Goal: Task Accomplishment & Management: Complete application form

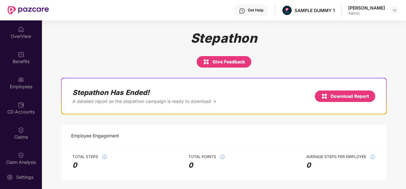
scroll to position [107, 0]
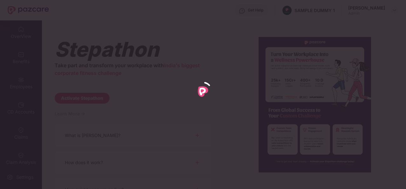
click at [395, 12] on div at bounding box center [203, 94] width 406 height 189
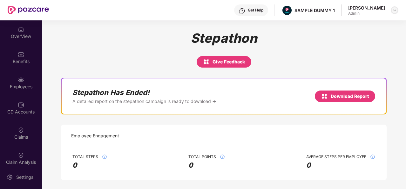
click at [395, 12] on img at bounding box center [394, 10] width 5 height 5
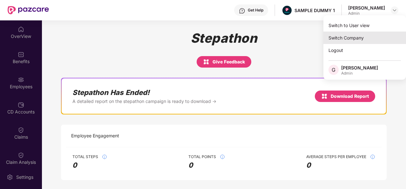
click at [360, 40] on div "Switch Company" at bounding box center [365, 37] width 83 height 12
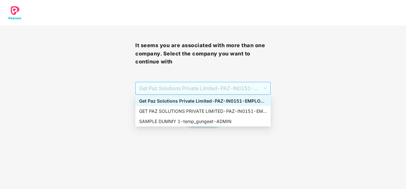
click at [264, 88] on span "Get Paz Solutions Private Limited - PAZ-IN0151 - EMPLOYEE" at bounding box center [203, 88] width 128 height 12
click at [235, 121] on div "SAMPLE DUMMY 1 - temp_gungeet - ADMIN" at bounding box center [203, 121] width 128 height 7
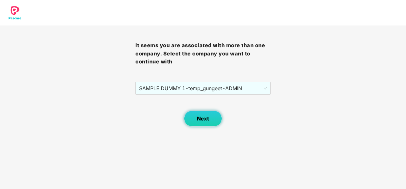
click at [207, 122] on button "Next" at bounding box center [203, 118] width 38 height 16
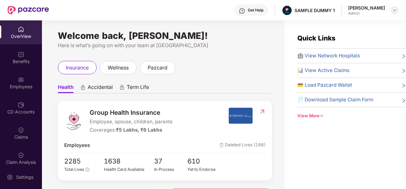
click at [393, 12] on img at bounding box center [394, 10] width 5 height 5
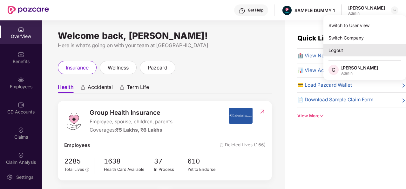
click at [363, 46] on div "Logout" at bounding box center [365, 50] width 83 height 12
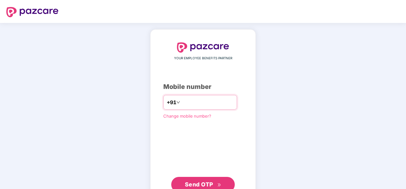
type input "**********"
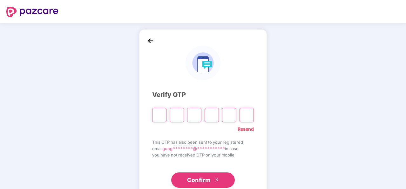
type input "*"
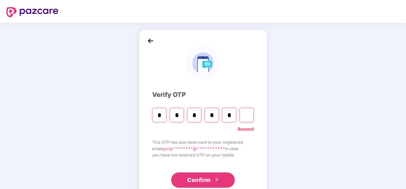
type input "*"
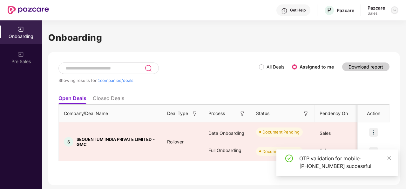
click at [394, 11] on img at bounding box center [394, 10] width 5 height 5
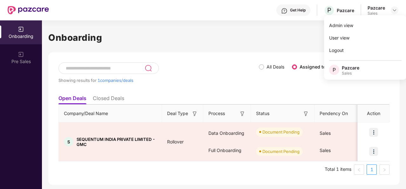
click at [277, 47] on div "Onboarding Showing results for 1 companies/deals All Deals Assigned to me Downl…" at bounding box center [224, 108] width 352 height 154
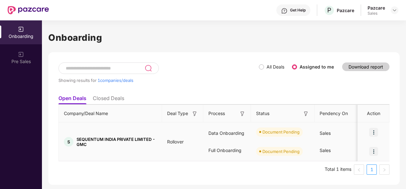
click at [129, 136] on span "SEQUENTUM INDIA PRIVATE LIMITED - GMC" at bounding box center [117, 141] width 80 height 10
click at [376, 134] on img at bounding box center [374, 132] width 9 height 9
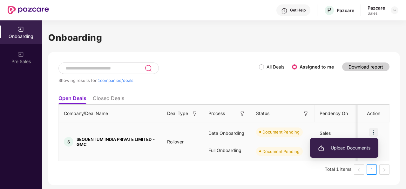
click at [358, 147] on span "Upload Documents" at bounding box center [344, 147] width 52 height 7
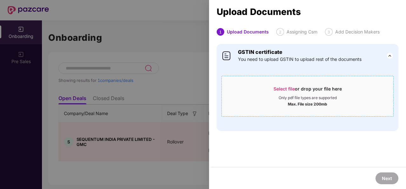
click at [302, 103] on div "Max. File size 200mb" at bounding box center [307, 103] width 39 height 6
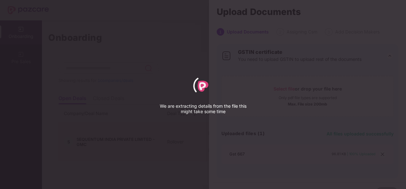
select select "*****"
select select "******"
select select "**********"
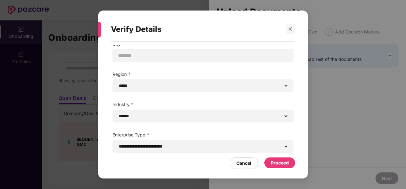
scroll to position [42, 0]
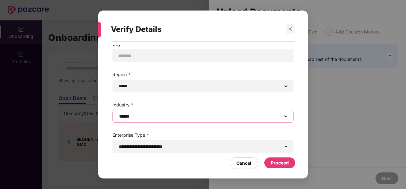
click at [249, 114] on select "**********" at bounding box center [203, 116] width 170 height 5
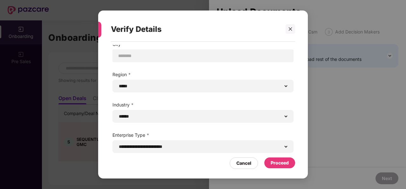
click at [247, 124] on div "**********" at bounding box center [203, 78] width 199 height 149
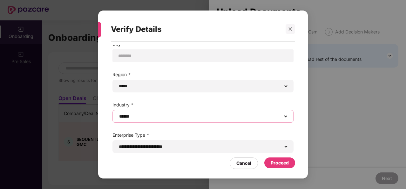
click at [189, 115] on select "**********" at bounding box center [203, 116] width 170 height 5
click at [118, 114] on select "**********" at bounding box center [203, 116] width 170 height 5
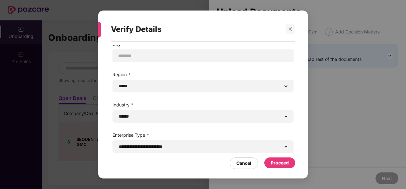
click at [278, 161] on div "Proceed" at bounding box center [280, 162] width 18 height 7
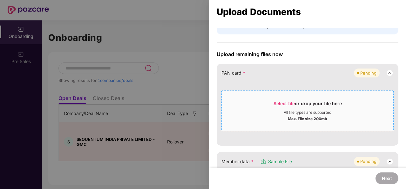
scroll to position [52, 0]
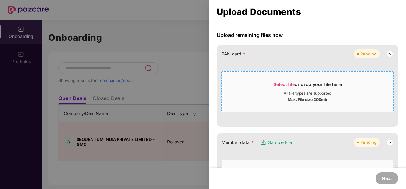
click at [297, 83] on div "Select file or drop your file here" at bounding box center [308, 86] width 68 height 10
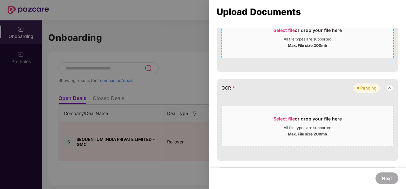
scroll to position [244, 0]
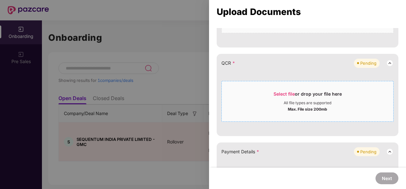
click at [283, 98] on div "Select file or drop your file here" at bounding box center [308, 96] width 68 height 10
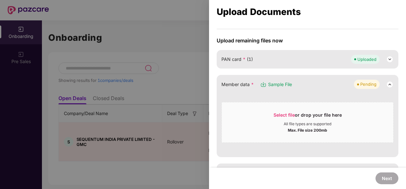
scroll to position [47, 0]
click at [294, 116] on div "Select file or drop your file here" at bounding box center [308, 117] width 68 height 10
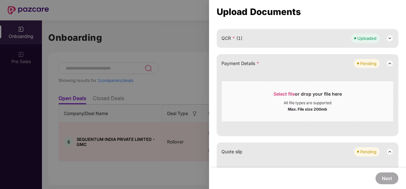
scroll to position [210, 0]
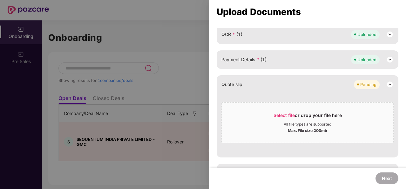
click at [228, 72] on div "Upload remaining files now PAN card * (1) Uploaded Member data * (1) Sample Fil…" at bounding box center [308, 147] width 182 height 547
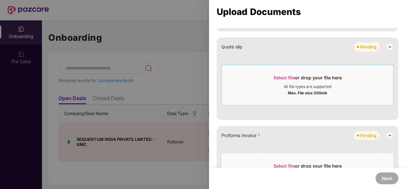
scroll to position [247, 0]
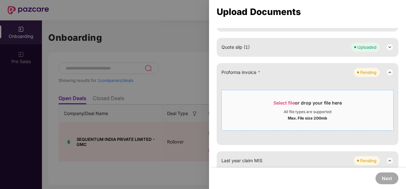
click at [321, 110] on div "All file types are supported" at bounding box center [308, 111] width 48 height 5
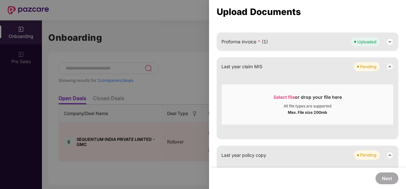
scroll to position [252, 0]
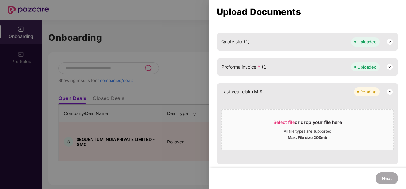
click at [389, 65] on img at bounding box center [390, 67] width 8 height 8
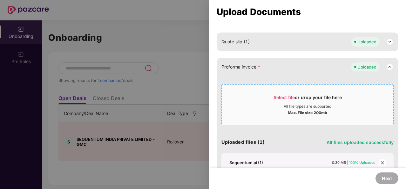
drag, startPoint x: 312, startPoint y: 110, endPoint x: 342, endPoint y: 107, distance: 29.4
click at [342, 107] on div "All file types are supported" at bounding box center [308, 106] width 172 height 5
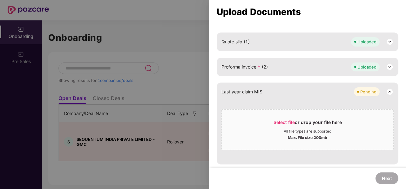
click at [228, 77] on div "Upload remaining files now PAN card * (1) Uploaded Member data * (1) Sample Fil…" at bounding box center [308, 42] width 182 height 421
click at [391, 66] on img at bounding box center [390, 67] width 8 height 8
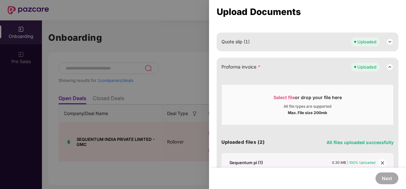
click at [391, 66] on img at bounding box center [390, 67] width 8 height 8
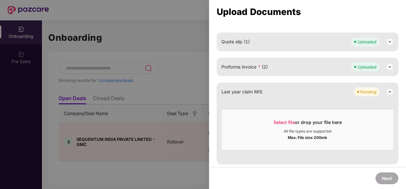
click at [306, 62] on div "Proforma invoice * (2) Uploaded" at bounding box center [308, 66] width 172 height 9
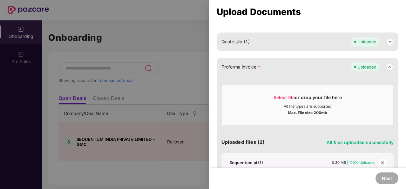
click at [353, 140] on span "All files uploaded successfully" at bounding box center [360, 141] width 67 height 5
click at [246, 143] on h4 "Uploaded files (2)" at bounding box center [243, 142] width 43 height 6
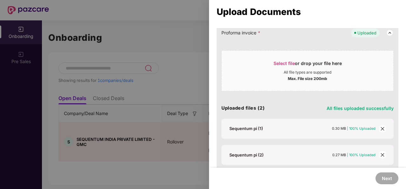
scroll to position [287, 0]
click at [381, 128] on icon "close" at bounding box center [383, 128] width 4 height 4
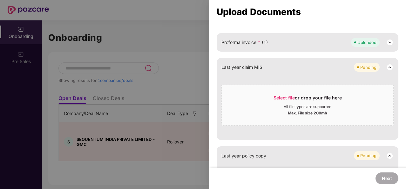
scroll to position [276, 0]
click at [295, 104] on div "All file types are supported" at bounding box center [308, 106] width 48 height 5
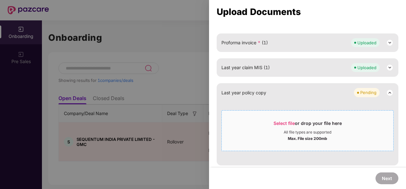
scroll to position [277, 0]
click at [255, 129] on div "All file types are supported" at bounding box center [308, 131] width 172 height 5
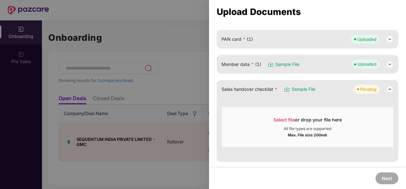
scroll to position [77, 0]
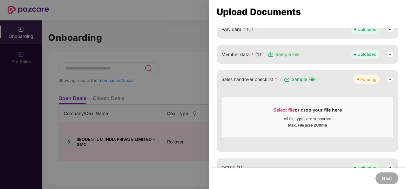
click at [310, 76] on span "Sample File" at bounding box center [304, 79] width 24 height 7
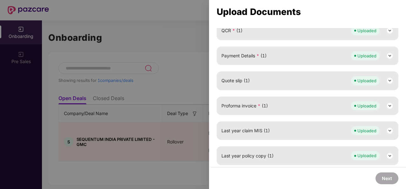
scroll to position [213, 0]
click at [387, 130] on img at bounding box center [390, 131] width 8 height 8
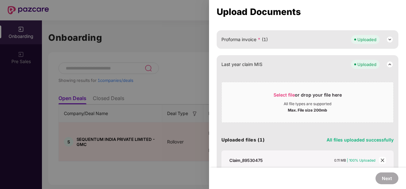
scroll to position [291, 0]
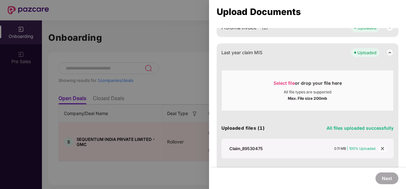
click at [381, 147] on icon "close" at bounding box center [382, 148] width 3 height 3
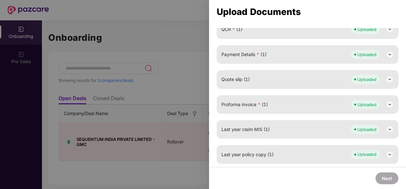
scroll to position [213, 0]
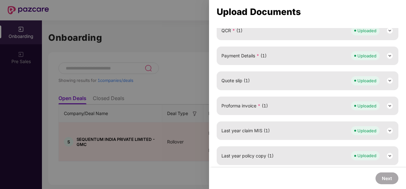
click at [158, 83] on div at bounding box center [203, 94] width 406 height 189
